Goal: Navigation & Orientation: Find specific page/section

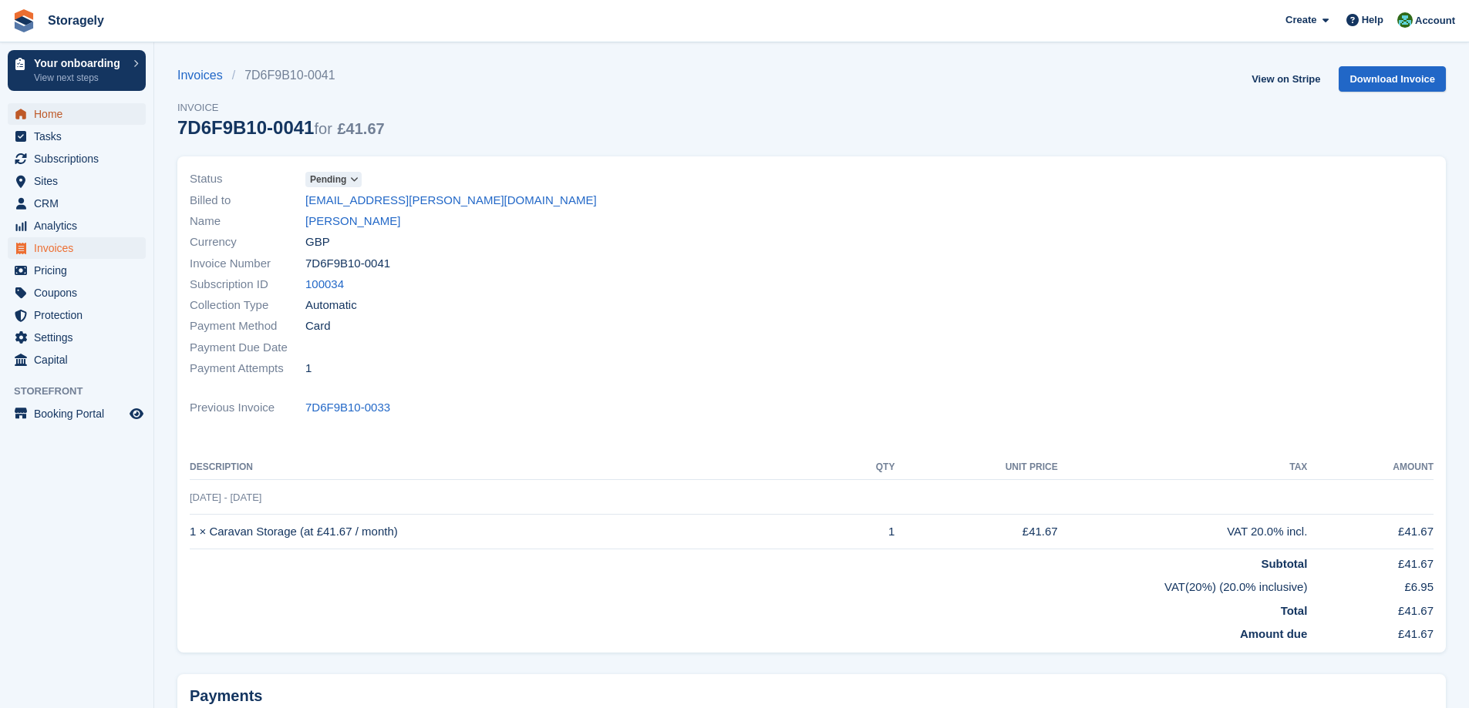
click at [97, 121] on span "Home" at bounding box center [80, 114] width 93 height 22
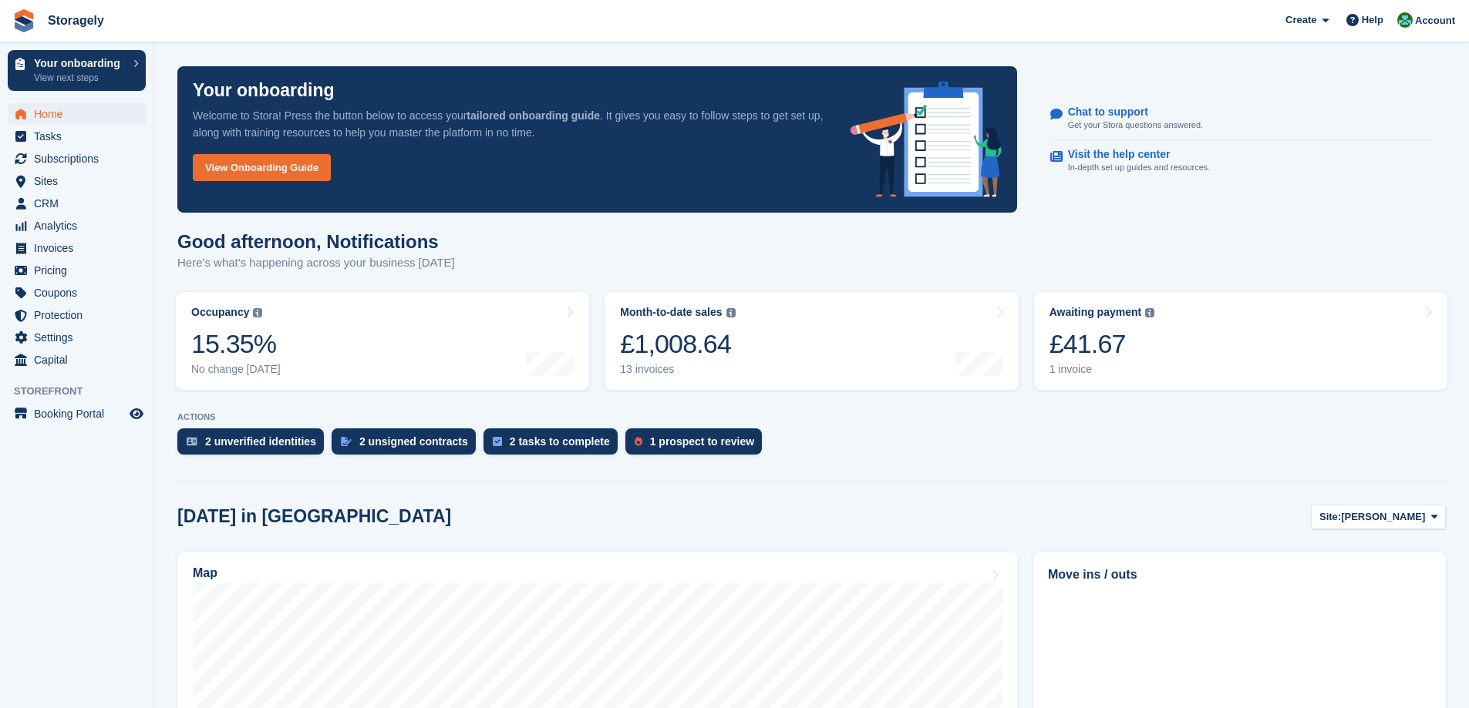
click at [594, 348] on turbo-frame "Occupancy The percentage of all currently allocated units in terms of area. Inc…" at bounding box center [382, 340] width 429 height 113
